Goal: Information Seeking & Learning: Learn about a topic

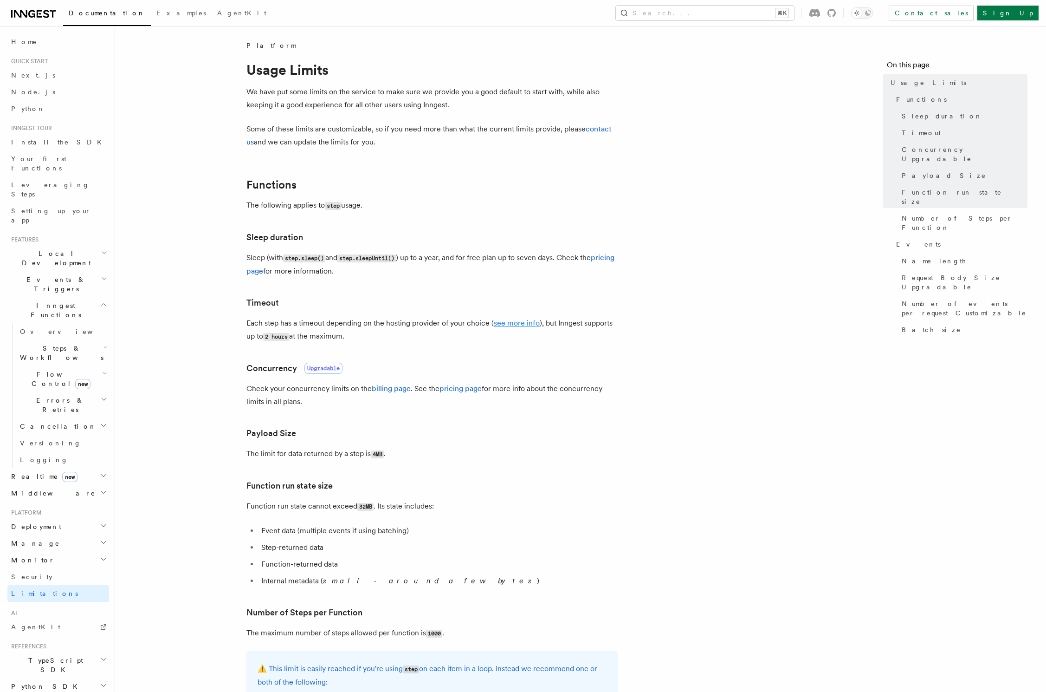
click at [526, 324] on link "see more info" at bounding box center [517, 322] width 46 height 9
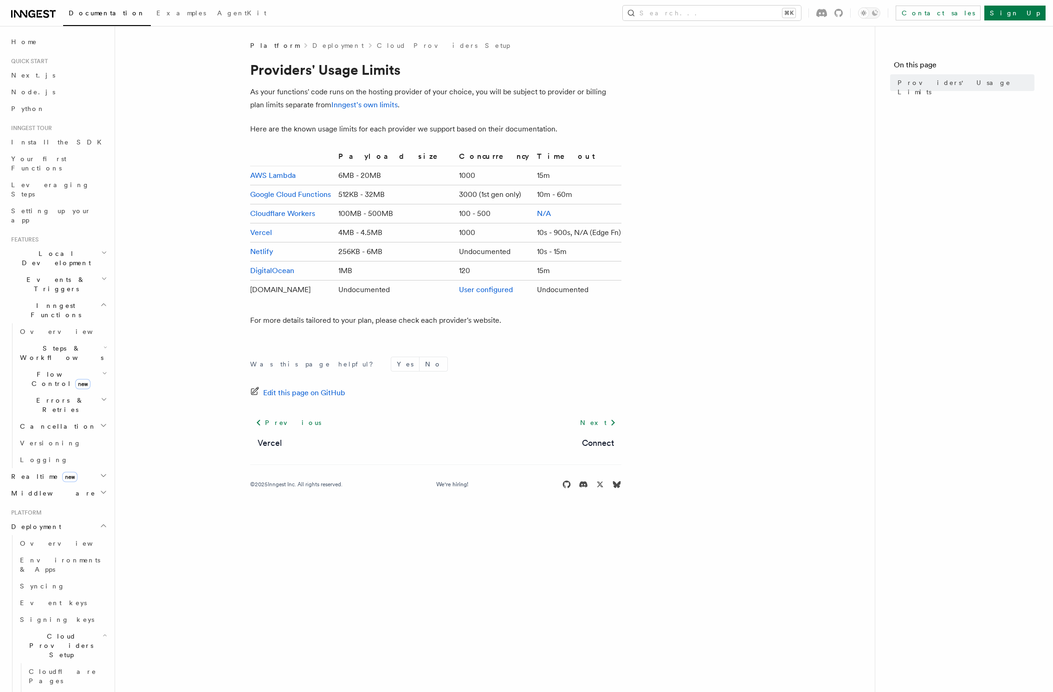
click at [546, 227] on td "10s - 900s, N/A (Edge Fn)" at bounding box center [577, 232] width 88 height 19
click at [533, 264] on td "15m" at bounding box center [577, 270] width 88 height 19
click at [536, 239] on td "10s - 900s, N/A (Edge Fn)" at bounding box center [577, 232] width 88 height 19
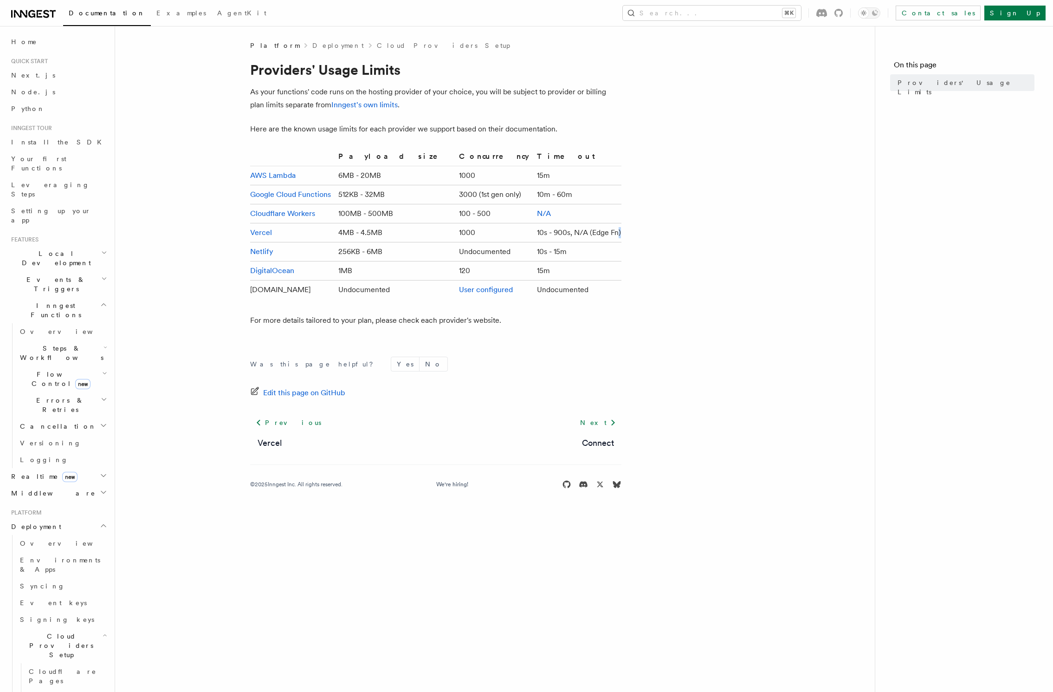
click at [536, 239] on td "10s - 900s, N/A (Edge Fn)" at bounding box center [577, 232] width 88 height 19
click at [351, 106] on link "Inngest's own limits" at bounding box center [364, 104] width 66 height 9
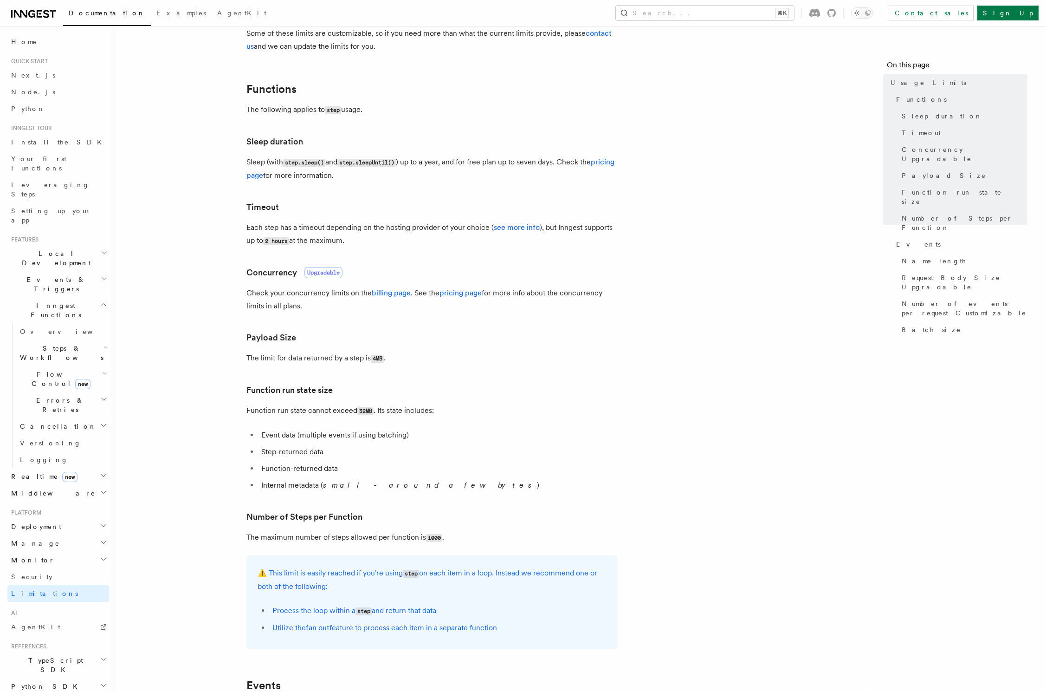
scroll to position [90, 0]
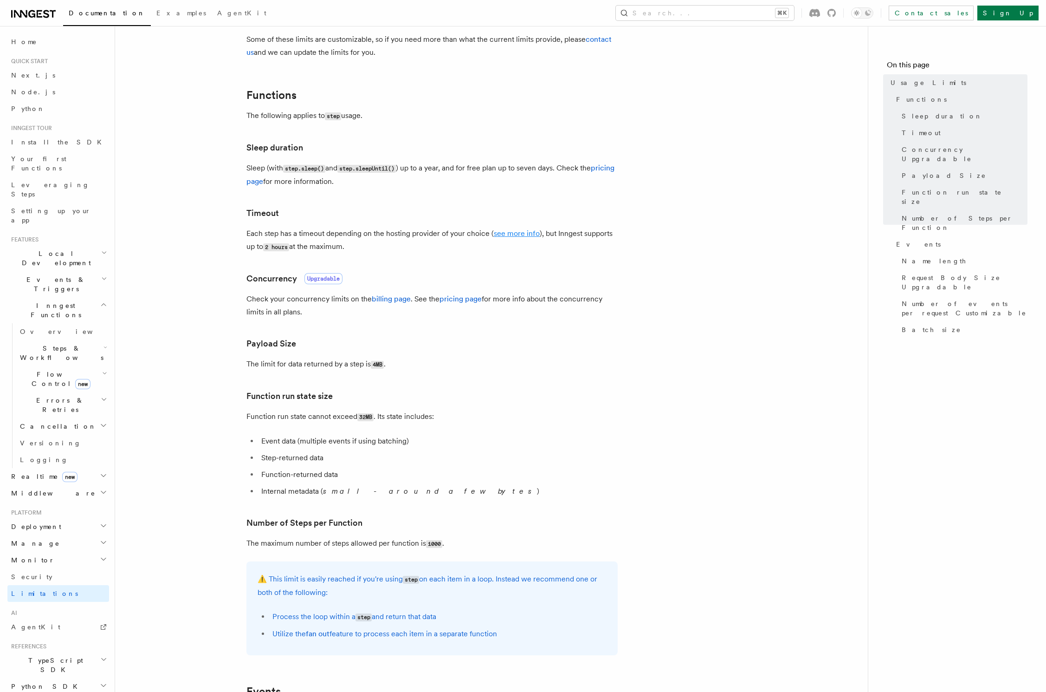
click at [498, 237] on link "see more info" at bounding box center [517, 233] width 46 height 9
